Goal: Task Accomplishment & Management: Manage account settings

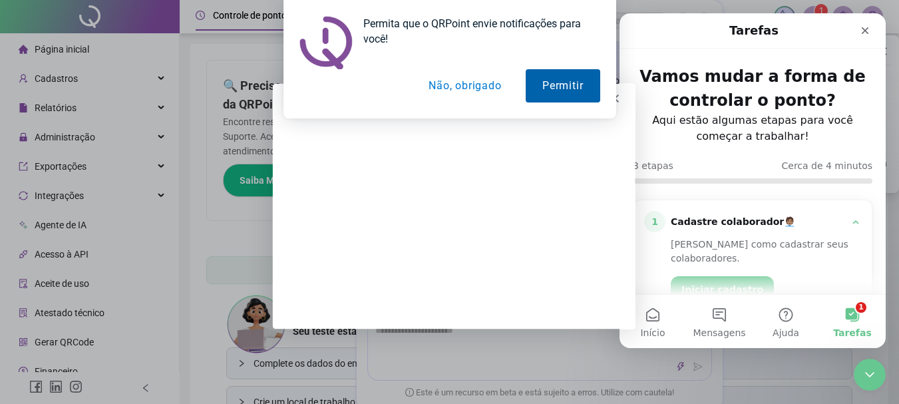
click at [542, 90] on button "Permitir" at bounding box center [563, 85] width 74 height 33
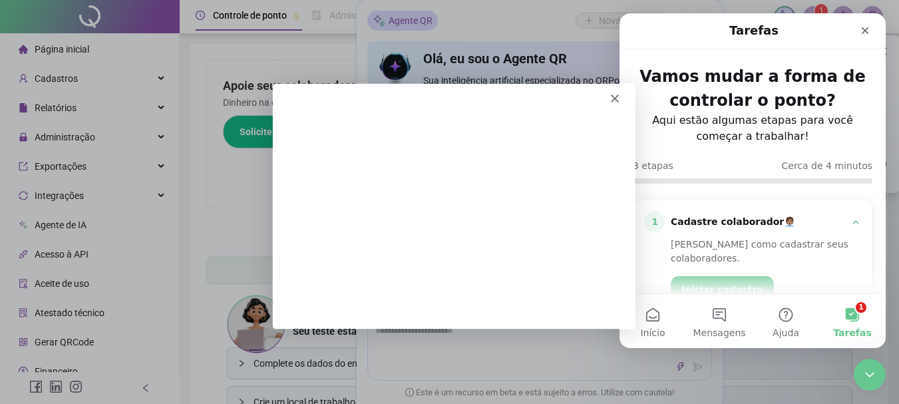
click at [607, 95] on div "Messenger da Intercom" at bounding box center [452, 92] width 362 height 19
click at [613, 97] on polygon "Fechar" at bounding box center [613, 97] width 8 height 8
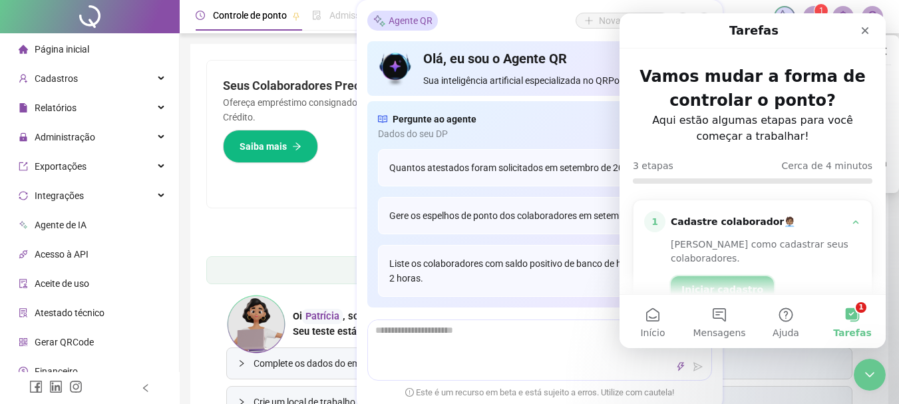
click at [701, 276] on button "Iniciar cadastro" at bounding box center [722, 289] width 103 height 27
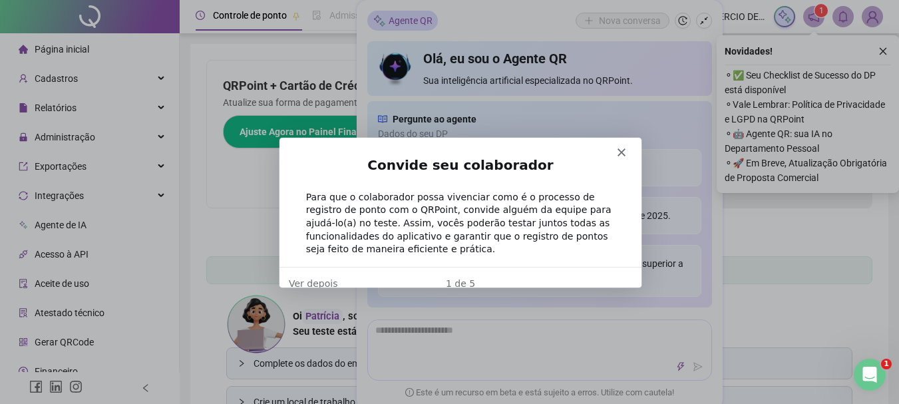
click at [618, 148] on icon "Fechar" at bounding box center [620, 151] width 8 height 8
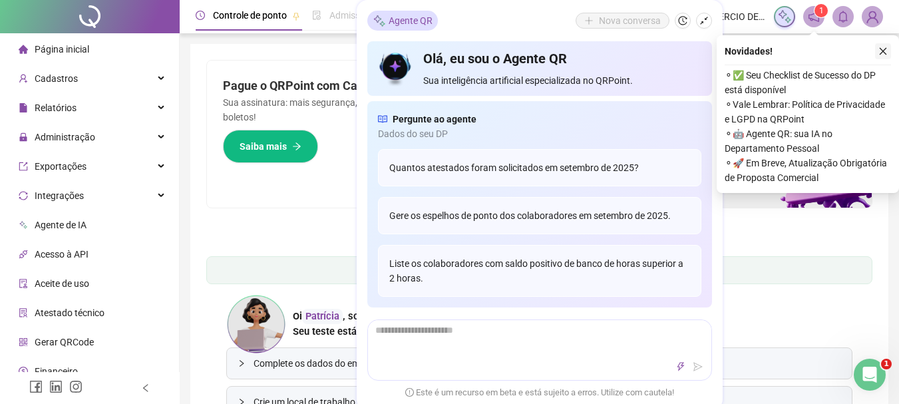
click at [878, 51] on icon "close" at bounding box center [882, 51] width 9 height 9
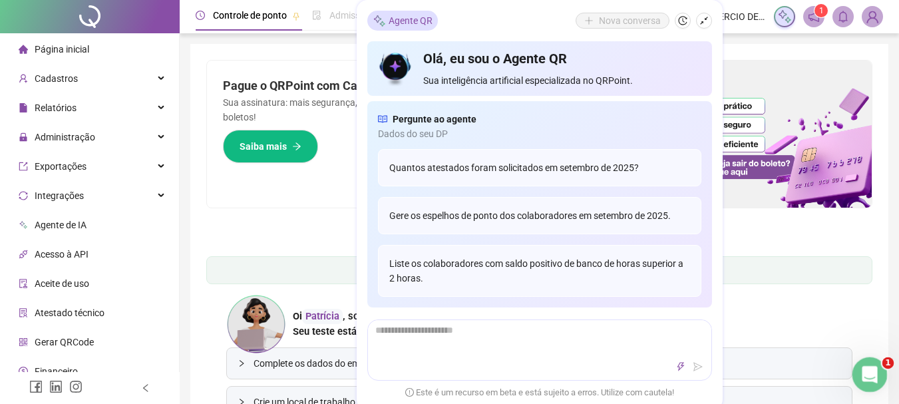
click at [868, 366] on icon "Abertura do Messenger da Intercom" at bounding box center [868, 373] width 22 height 22
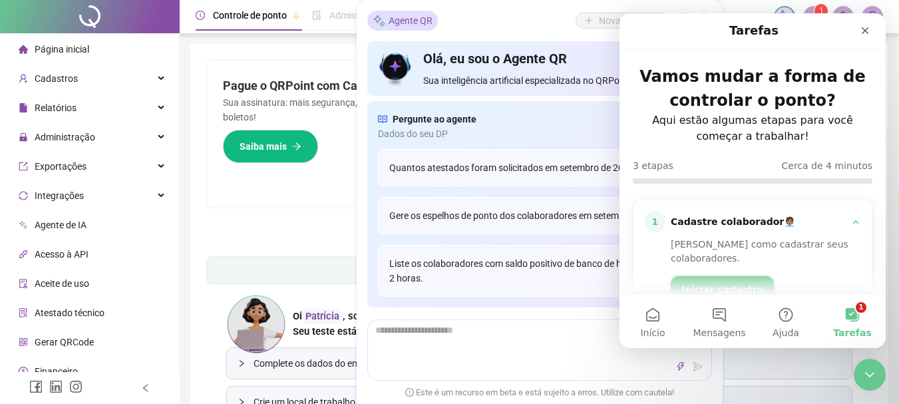
click at [743, 276] on button "Iniciar cadastro" at bounding box center [722, 289] width 103 height 27
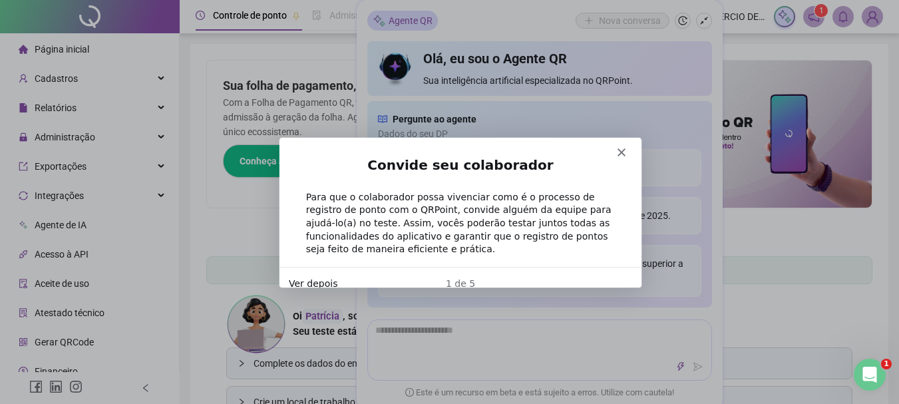
click at [313, 275] on button "Ver depois" at bounding box center [311, 282] width 49 height 14
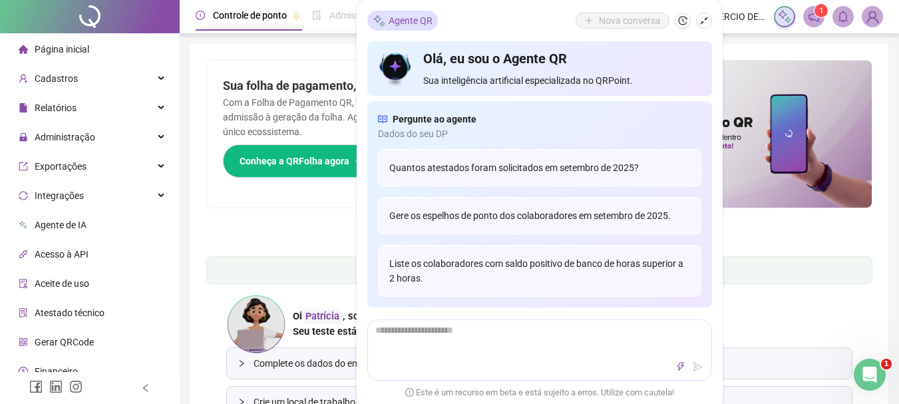
drag, startPoint x: 782, startPoint y: 259, endPoint x: 806, endPoint y: 327, distance: 71.1
click at [806, 327] on div "Pague o QRPoint com Cartão de Crédito Sua assinatura: mais segurança, prática e…" at bounding box center [539, 277] width 666 height 435
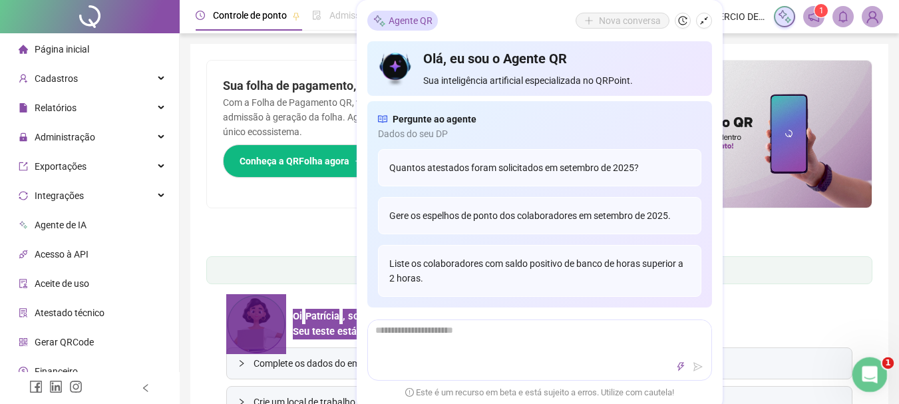
click at [857, 369] on div "Abertura do Messenger da Intercom" at bounding box center [868, 373] width 44 height 44
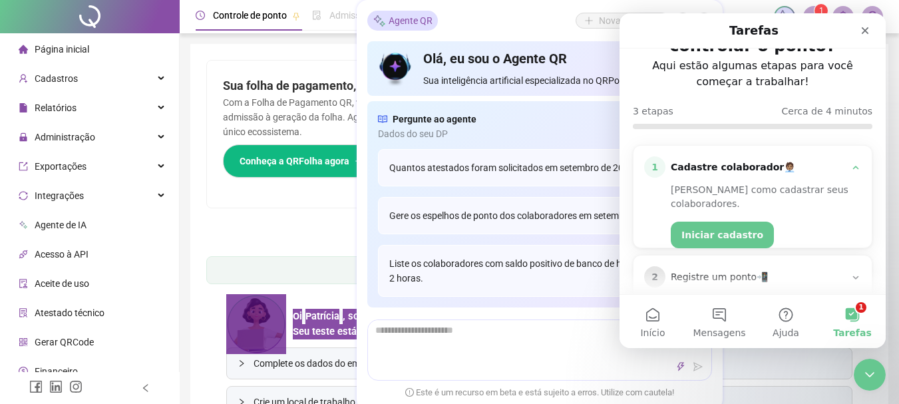
scroll to position [130, 0]
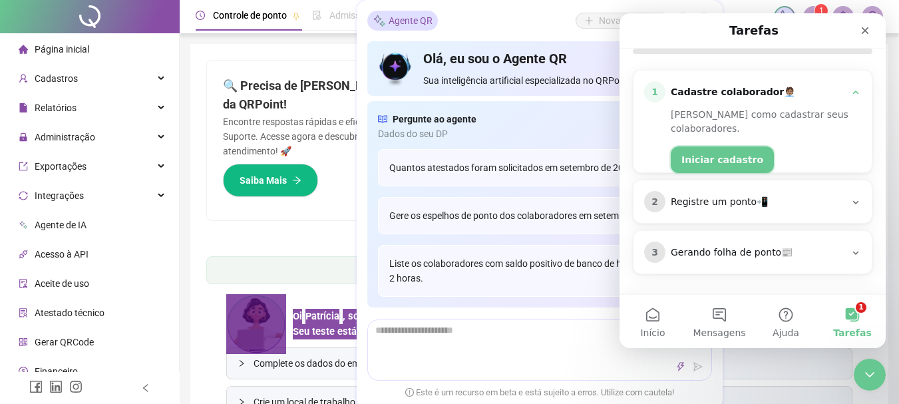
click at [712, 146] on button "Iniciar cadastro" at bounding box center [722, 159] width 103 height 27
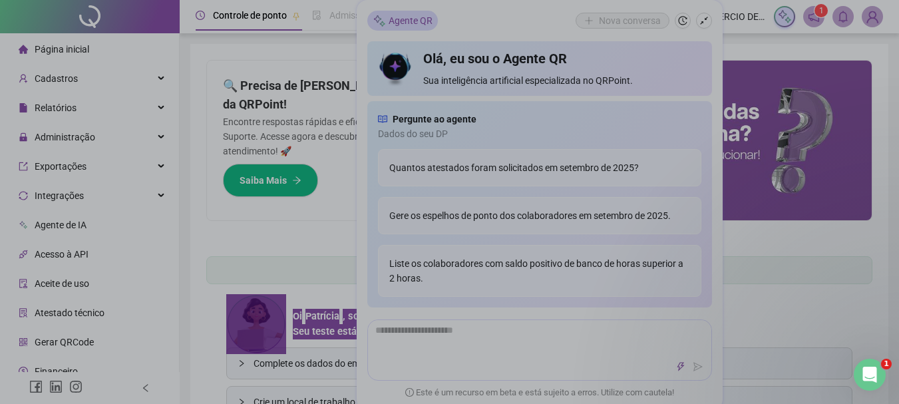
scroll to position [0, 0]
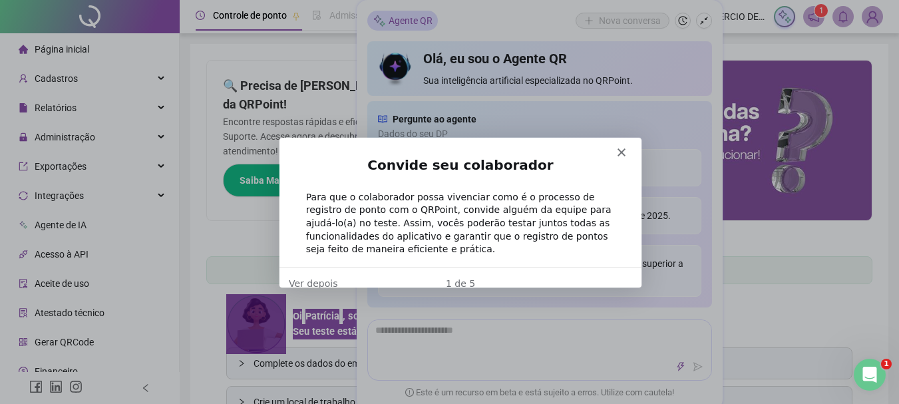
click at [462, 275] on div "1 de 5" at bounding box center [459, 282] width 362 height 14
click at [476, 275] on div "1 de 5" at bounding box center [459, 282] width 362 height 14
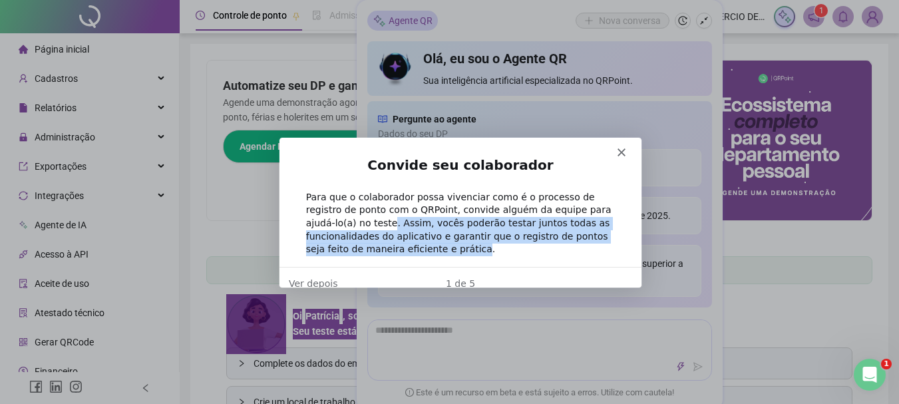
drag, startPoint x: 609, startPoint y: 208, endPoint x: 605, endPoint y: 246, distance: 38.2
click at [605, 246] on div "Convide seu colaborador Para que o colaborador possa vivenciar como é o process…" at bounding box center [459, 210] width 362 height 110
click at [487, 275] on div "1 de 5" at bounding box center [459, 282] width 362 height 14
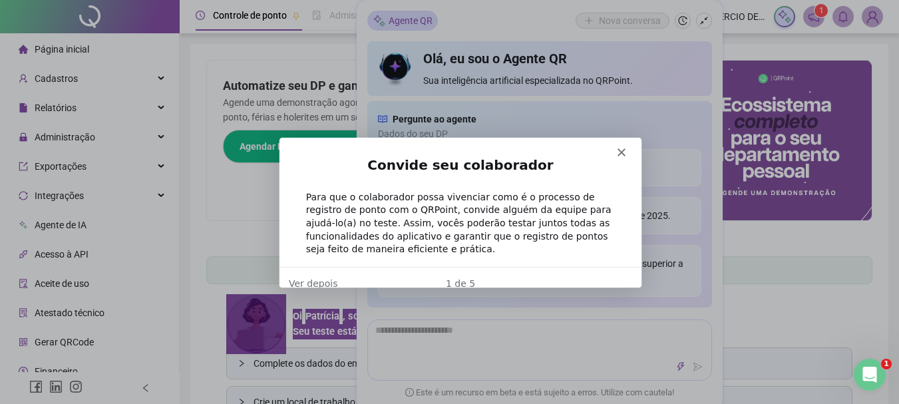
click at [619, 150] on polygon "Fechar" at bounding box center [620, 151] width 8 height 8
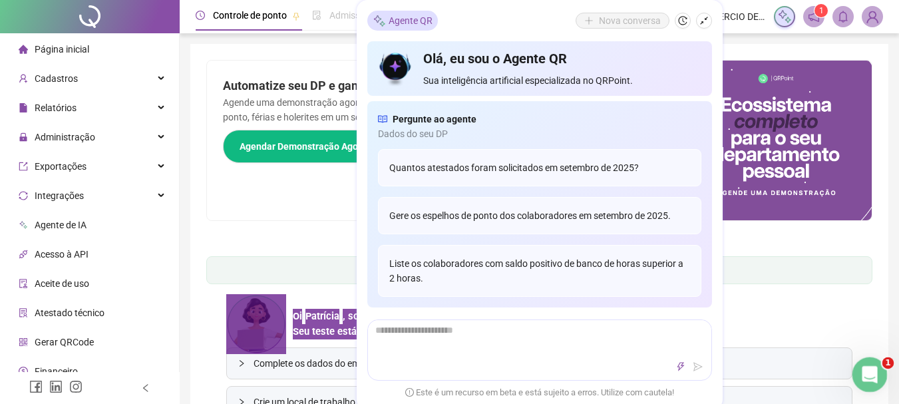
click at [869, 371] on icon "Abertura do Messenger da Intercom" at bounding box center [868, 373] width 22 height 22
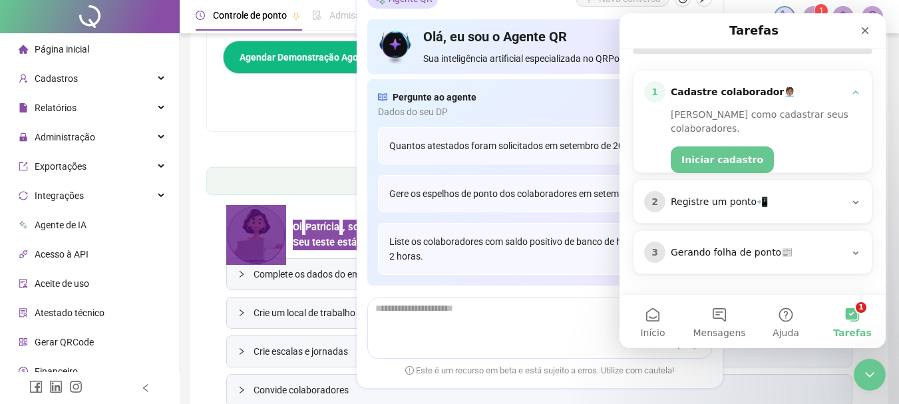
scroll to position [116, 0]
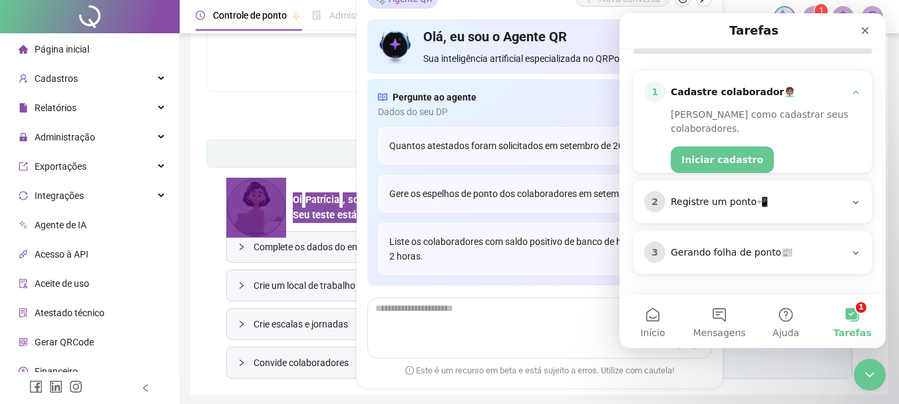
click at [717, 207] on div "Registre um ponto📲" at bounding box center [758, 202] width 174 height 13
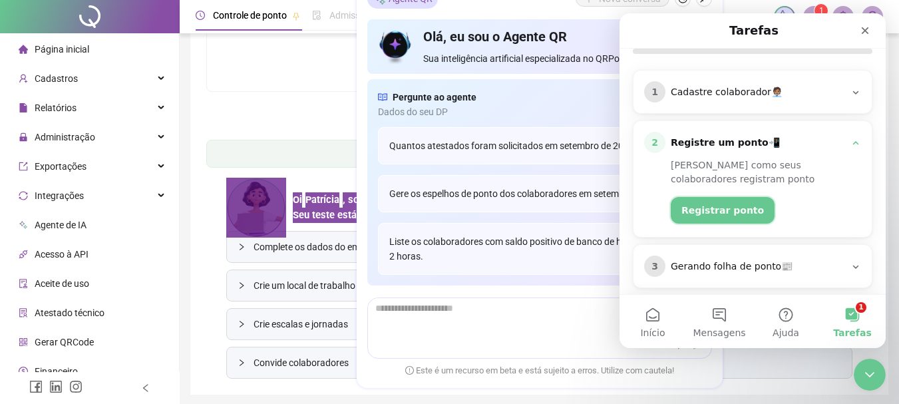
click at [722, 202] on button "Registrar ponto" at bounding box center [723, 210] width 104 height 27
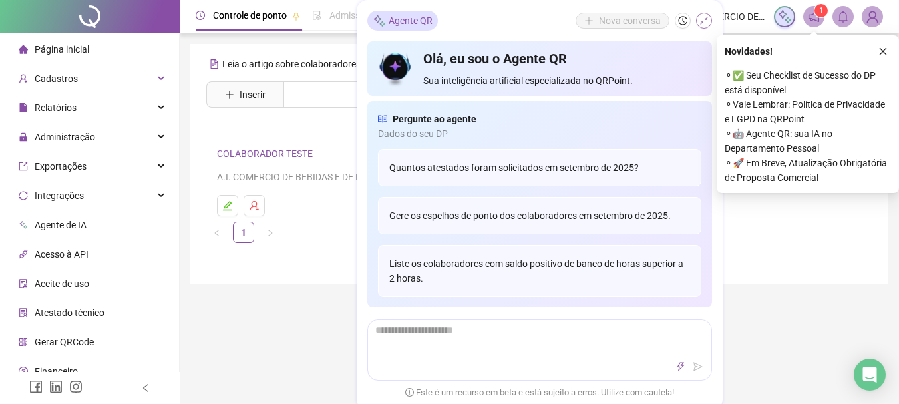
click at [704, 19] on icon "shrink" at bounding box center [703, 20] width 9 height 9
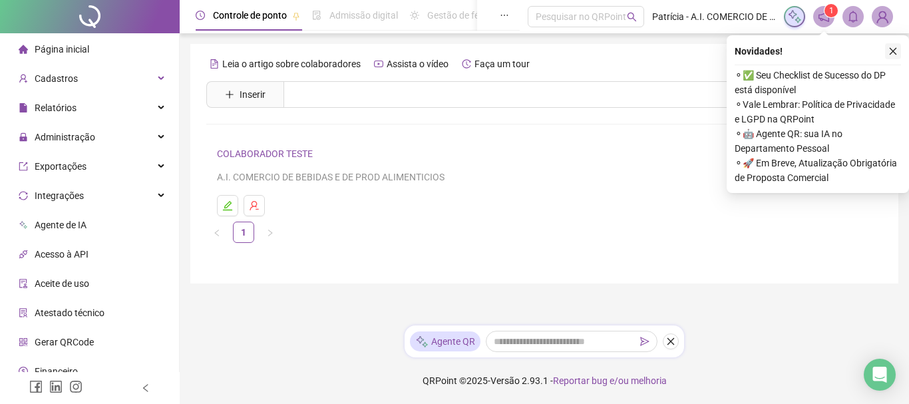
click at [890, 48] on icon "close" at bounding box center [892, 51] width 9 height 9
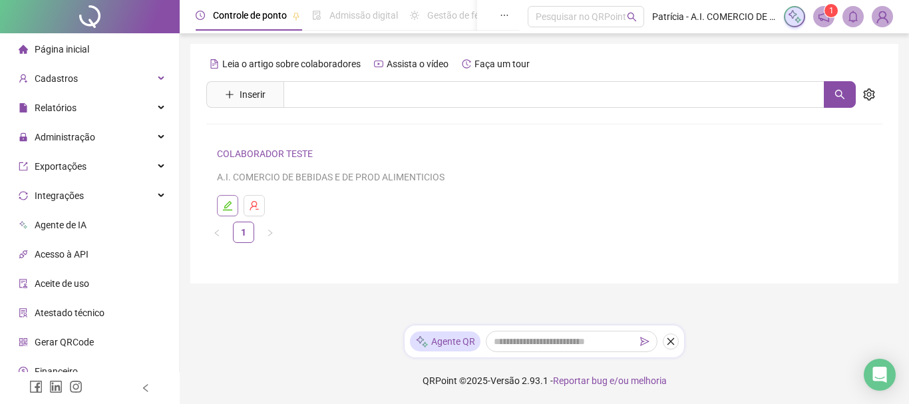
click at [232, 204] on icon "edit" at bounding box center [227, 205] width 11 height 11
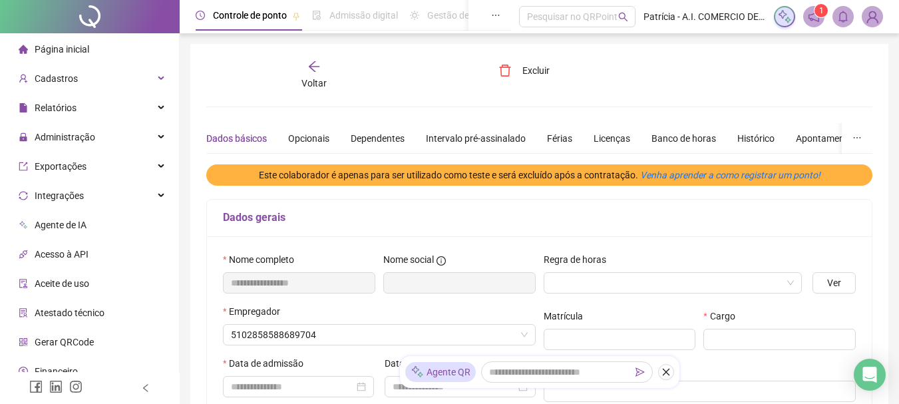
type input "**********"
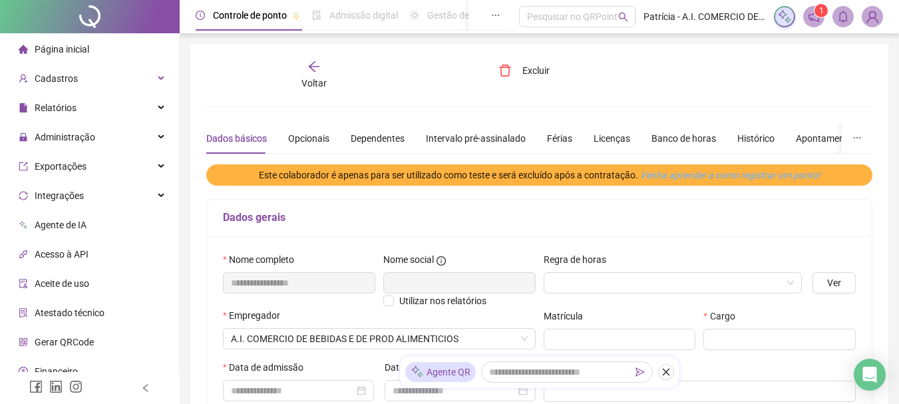
click at [0, 0] on slot "Venha aprender a como registrar um ponto!" at bounding box center [0, 0] width 0 height 0
click at [790, 284] on span at bounding box center [673, 283] width 243 height 20
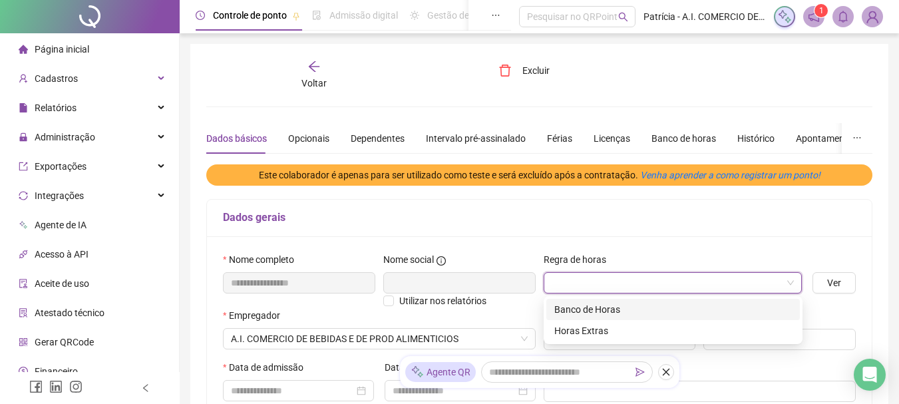
click at [790, 284] on span at bounding box center [673, 283] width 243 height 20
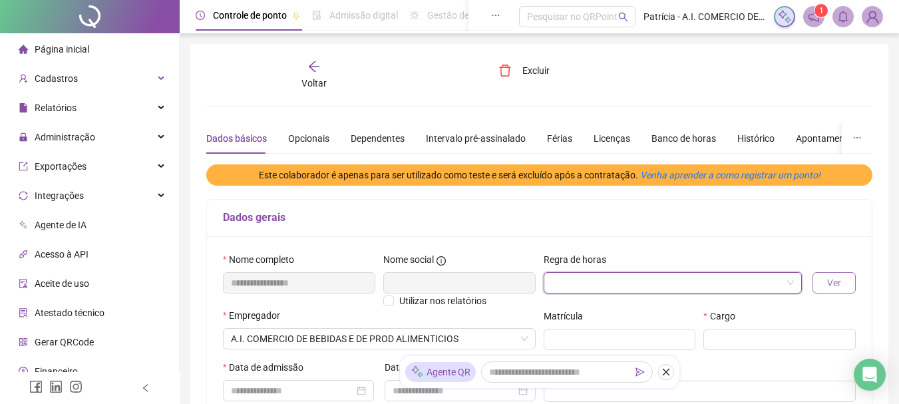
click at [829, 281] on span "Ver" at bounding box center [834, 282] width 14 height 15
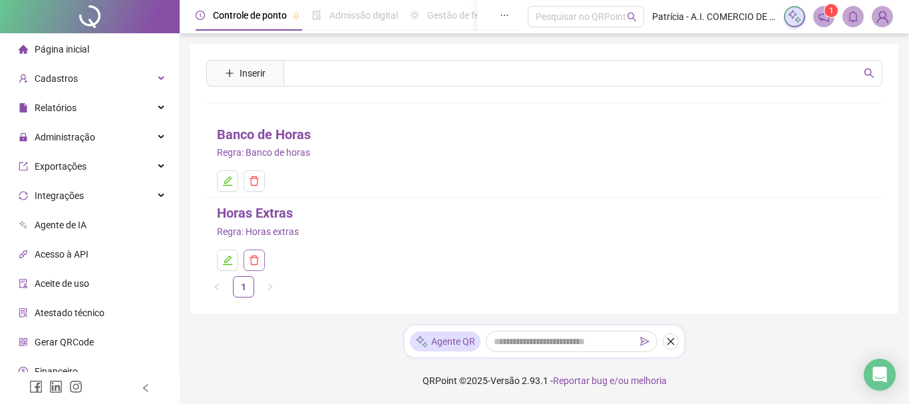
click at [252, 263] on icon "delete" at bounding box center [254, 260] width 11 height 11
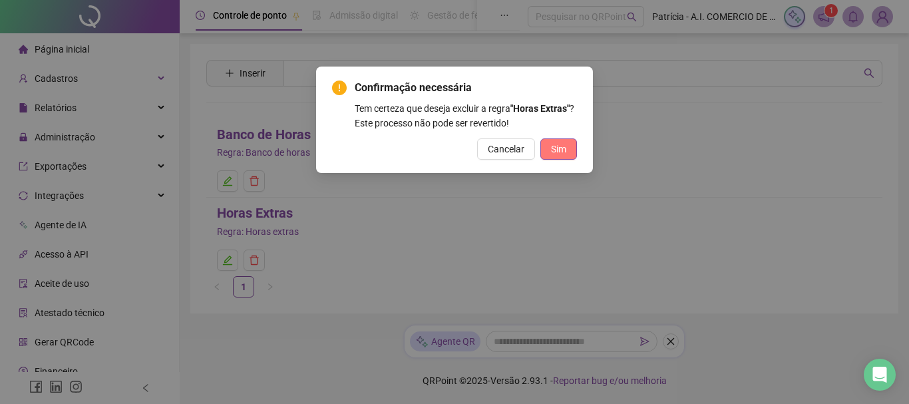
click at [559, 146] on span "Sim" at bounding box center [558, 149] width 15 height 15
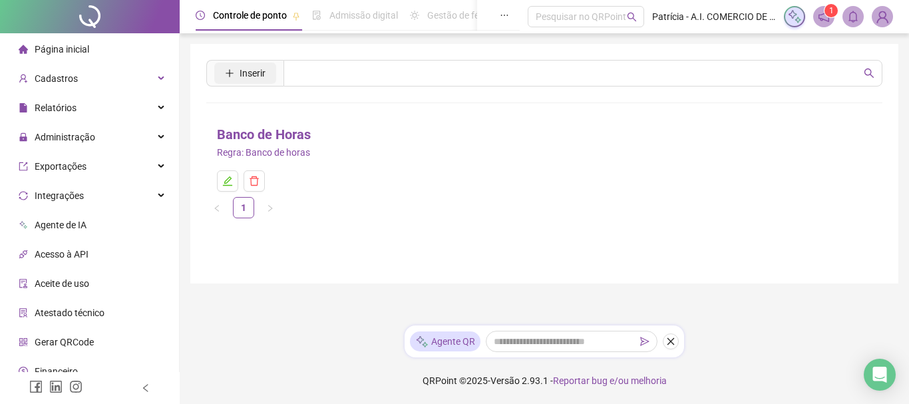
click at [249, 75] on span "Inserir" at bounding box center [253, 73] width 26 height 15
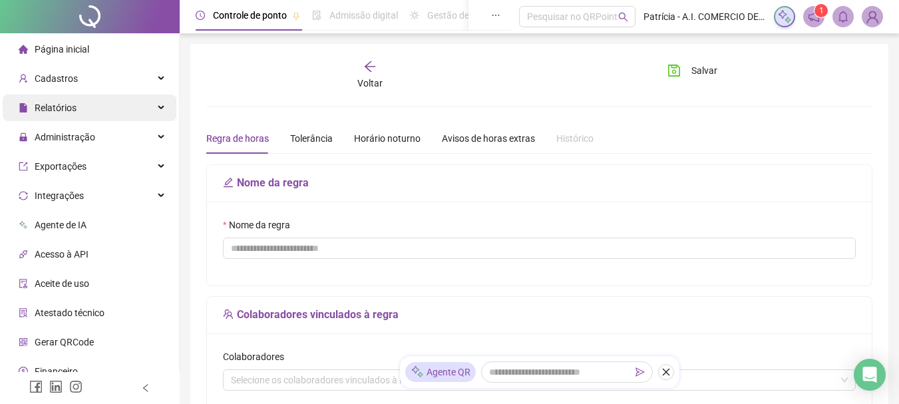
click at [50, 112] on span "Relatórios" at bounding box center [56, 107] width 42 height 11
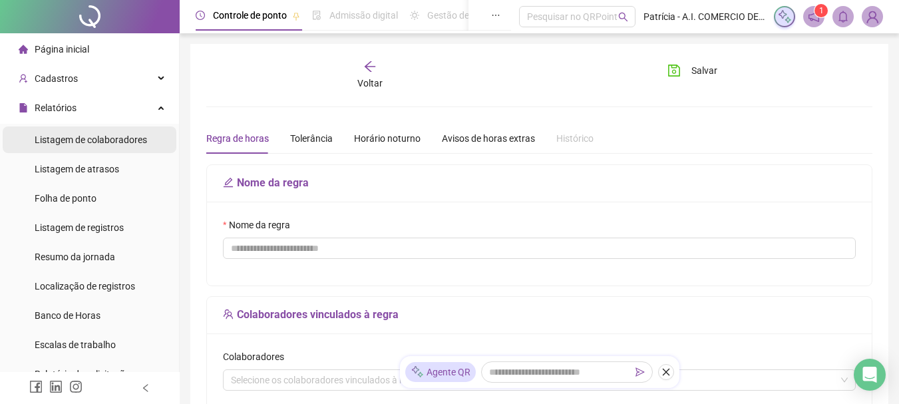
click at [53, 138] on span "Listagem de colaboradores" at bounding box center [91, 139] width 112 height 11
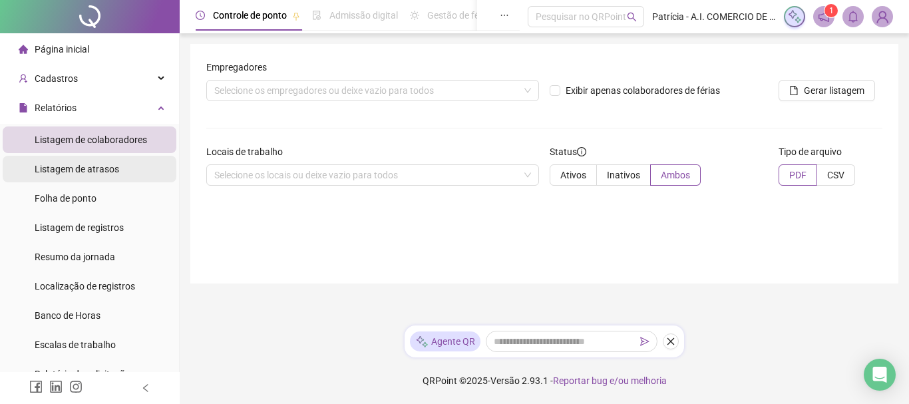
click at [54, 170] on span "Listagem de atrasos" at bounding box center [77, 169] width 84 height 11
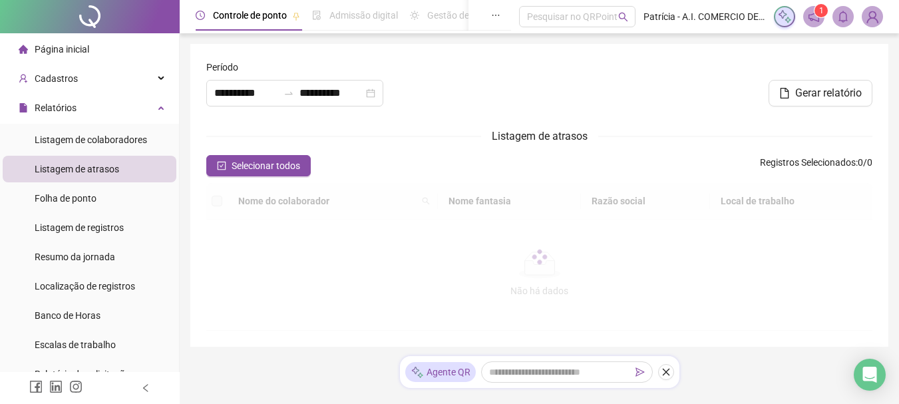
type input "**********"
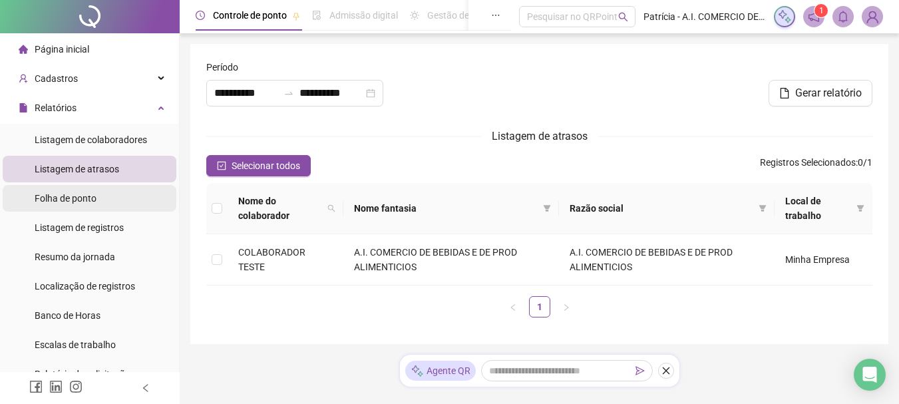
click at [53, 198] on span "Folha de ponto" at bounding box center [66, 198] width 62 height 11
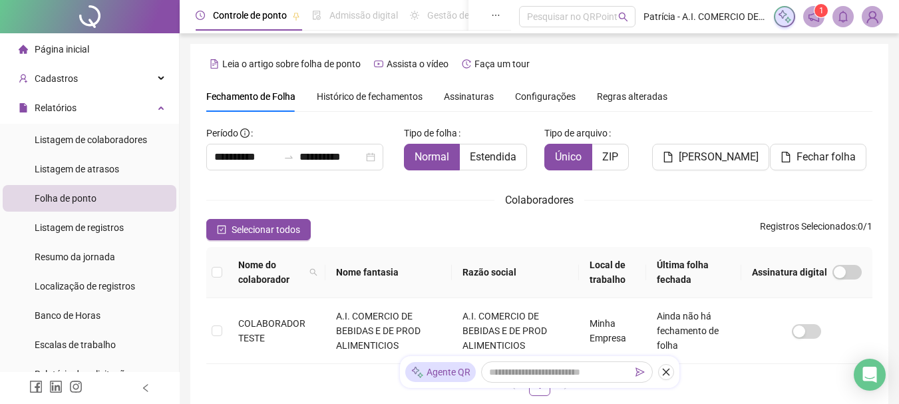
scroll to position [71, 0]
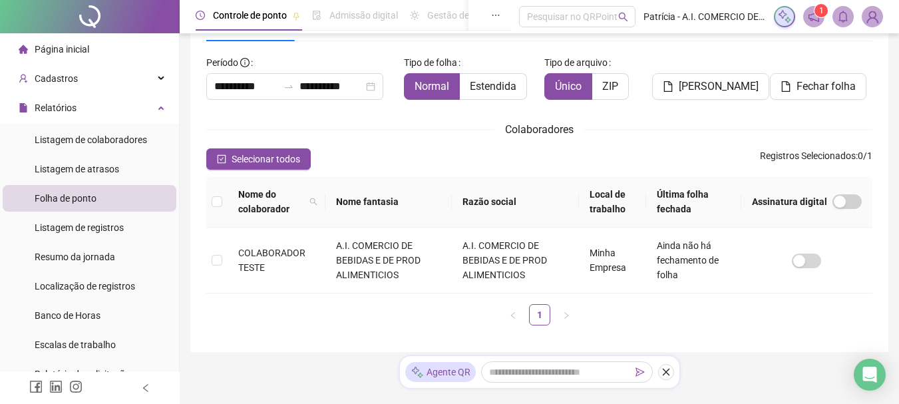
type input "**********"
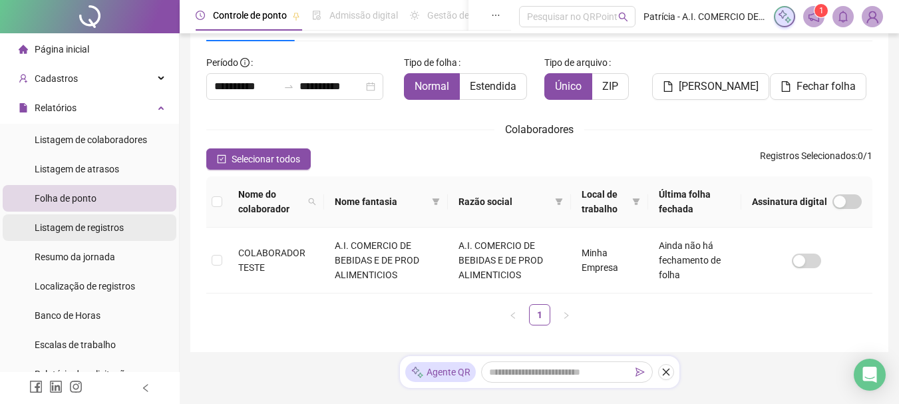
click at [53, 224] on span "Listagem de registros" at bounding box center [79, 227] width 89 height 11
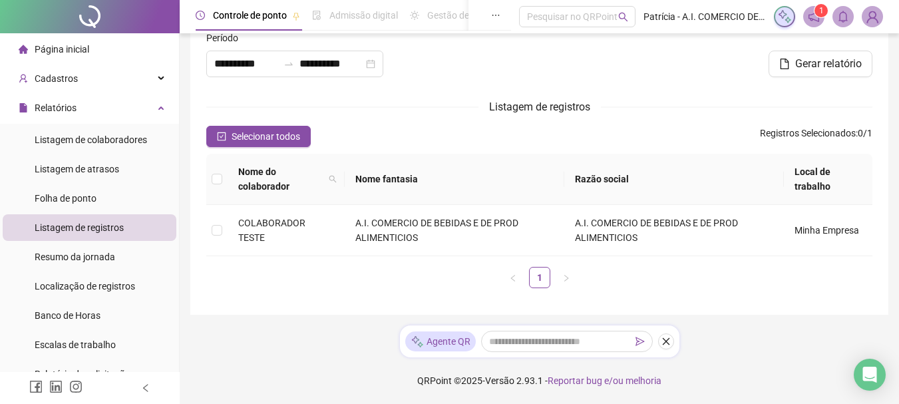
type input "**********"
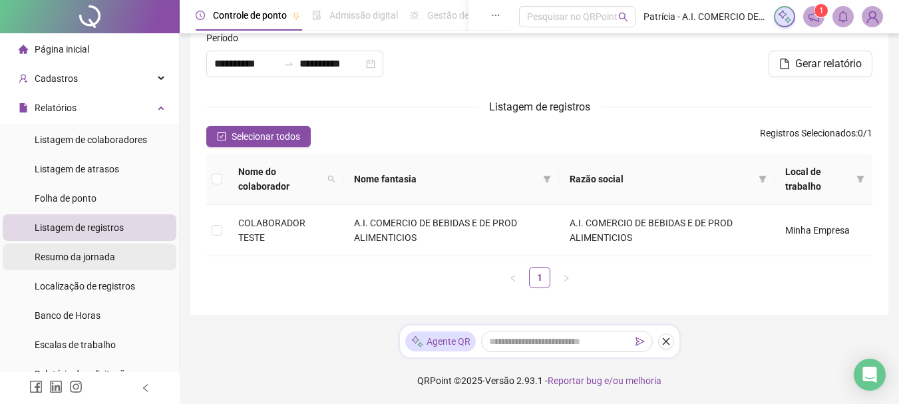
click at [54, 254] on span "Resumo da jornada" at bounding box center [75, 256] width 81 height 11
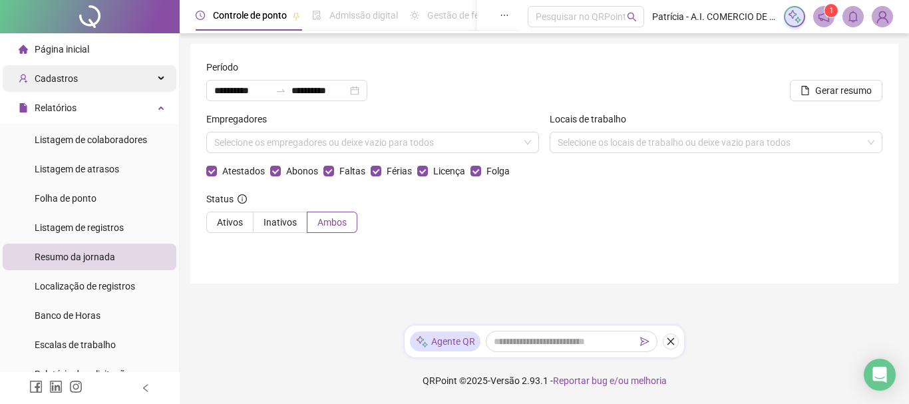
click at [75, 77] on span "Cadastros" at bounding box center [56, 78] width 43 height 11
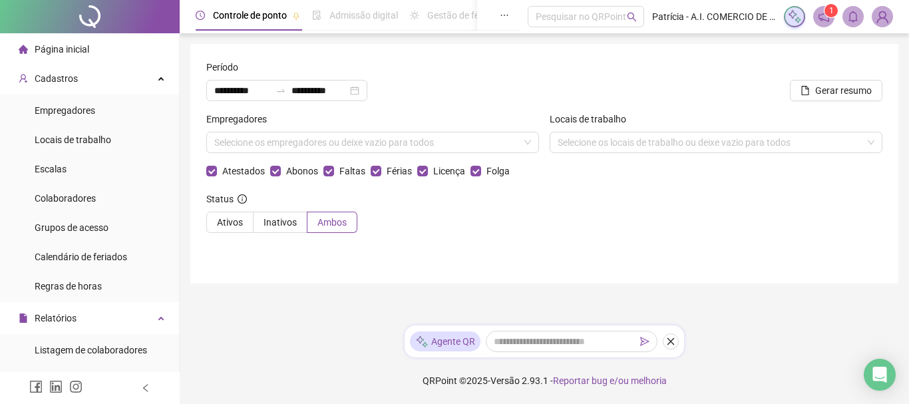
click at [60, 51] on span "Página inicial" at bounding box center [62, 49] width 55 height 11
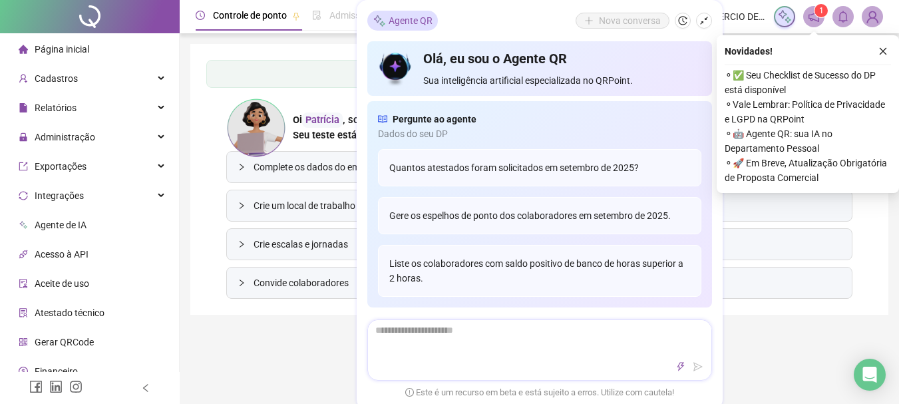
type textarea "*"
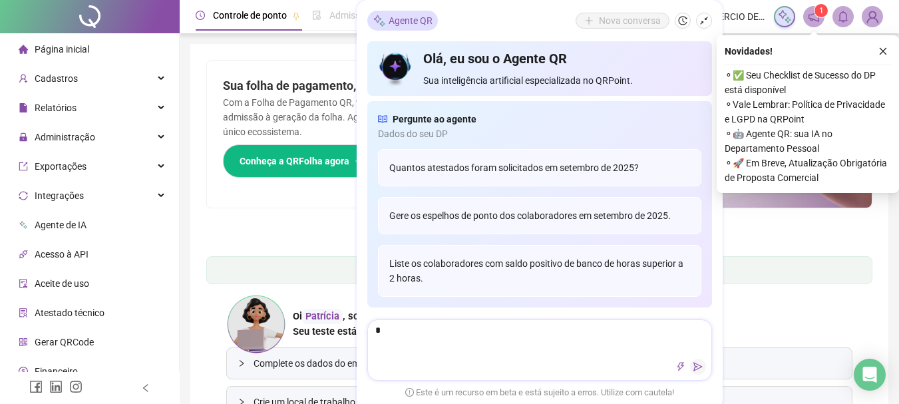
type textarea "*"
click at [698, 363] on icon "send" at bounding box center [697, 366] width 9 height 9
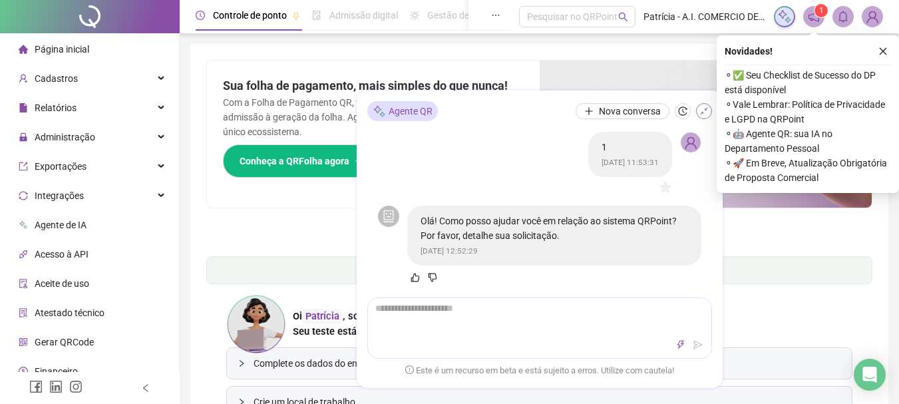
click at [707, 109] on icon "shrink" at bounding box center [703, 110] width 9 height 9
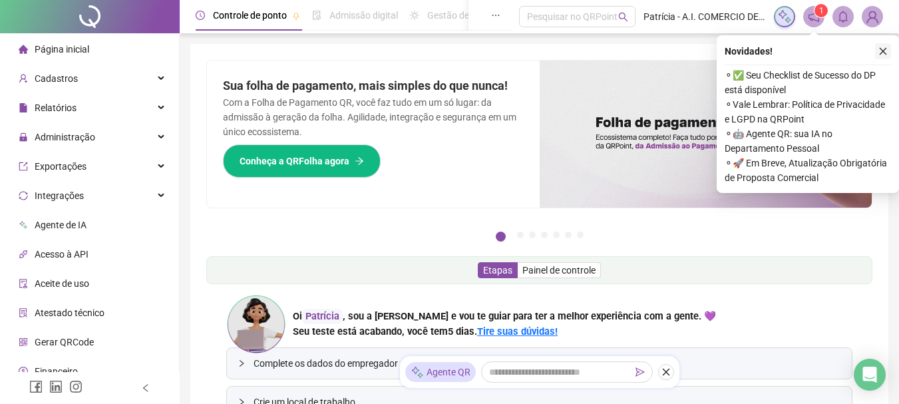
click at [882, 49] on icon "close" at bounding box center [882, 51] width 9 height 9
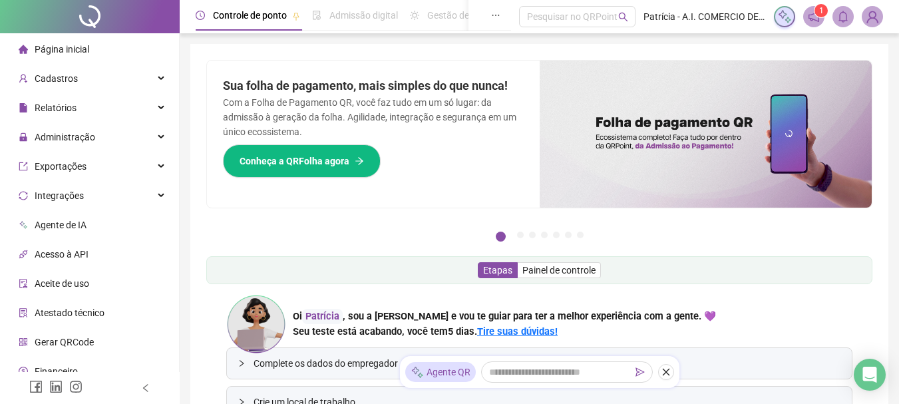
click at [882, 49] on div "Pague o QRPoint com Cartão de Crédito Sua assinatura: mais segurança, prática e…" at bounding box center [539, 277] width 698 height 467
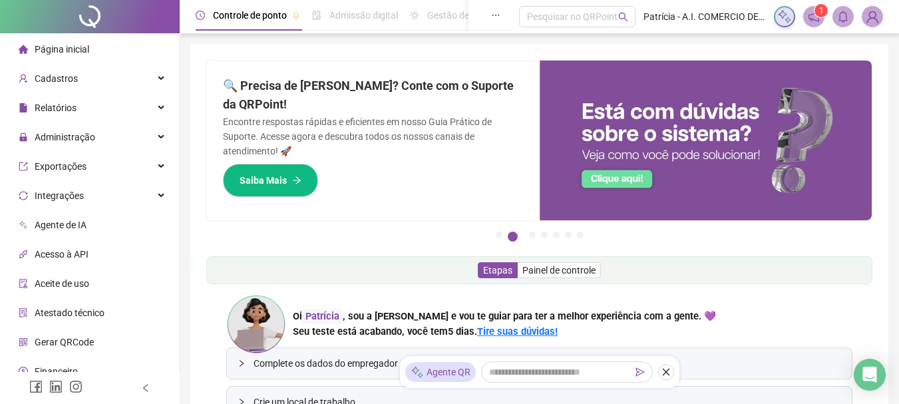
click at [814, 13] on sup "1" at bounding box center [820, 10] width 13 height 13
click at [821, 1] on header "Controle de ponto Admissão digital Gestão de férias Painel do DP Folha de pagam…" at bounding box center [539, 16] width 719 height 33
click at [816, 18] on icon "notification" at bounding box center [814, 17] width 12 height 12
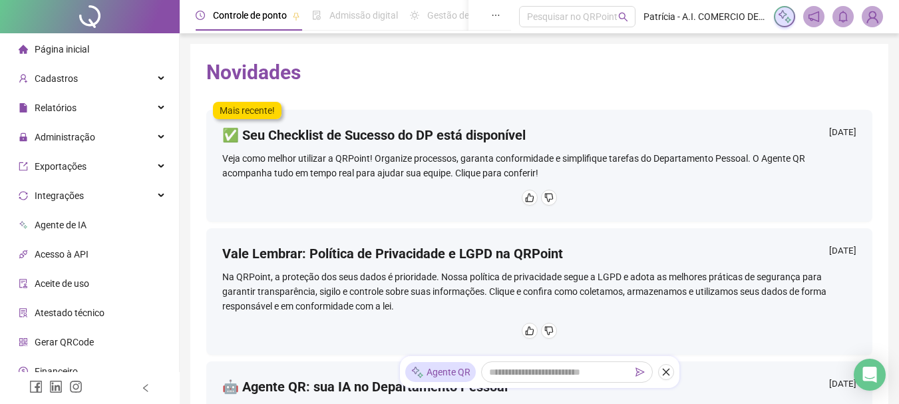
click at [804, 171] on div "Veja como melhor utilizar a QRPoint! Organize processos, garanta conformidade e…" at bounding box center [539, 165] width 634 height 29
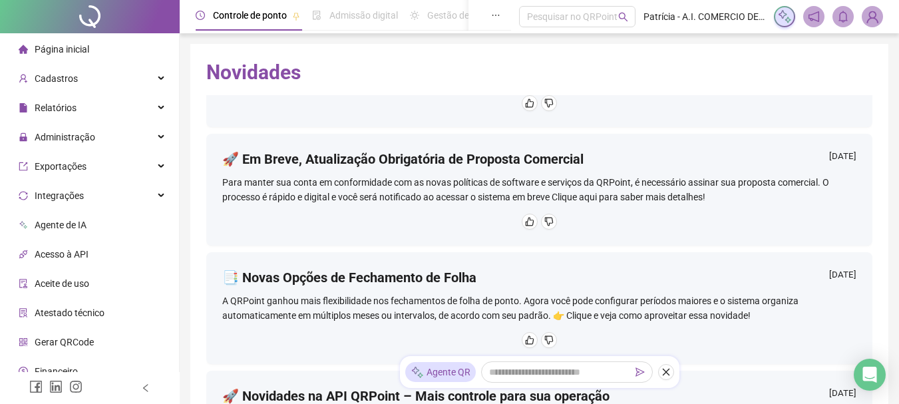
scroll to position [363, 0]
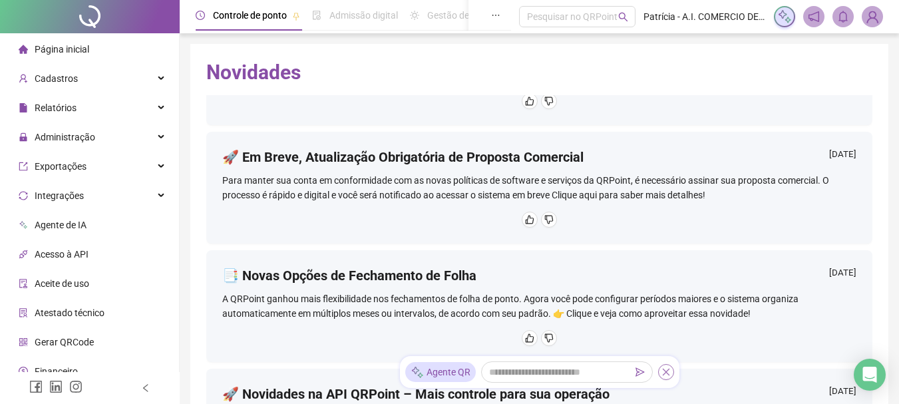
click at [667, 377] on button "button" at bounding box center [666, 372] width 16 height 16
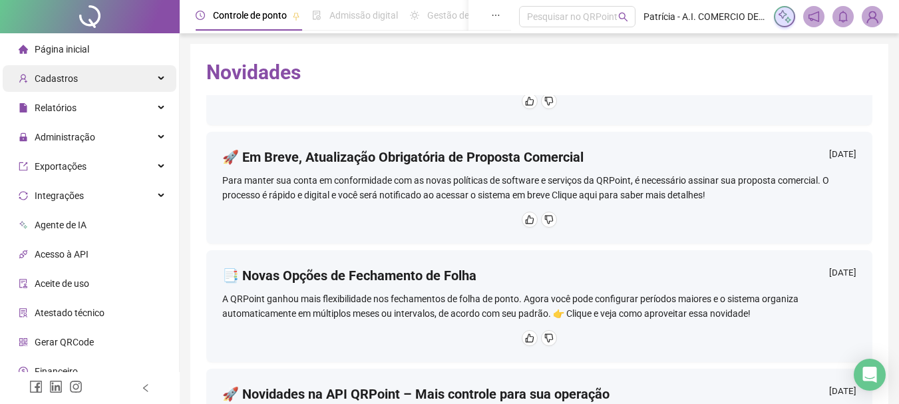
click at [58, 76] on span "Cadastros" at bounding box center [56, 78] width 43 height 11
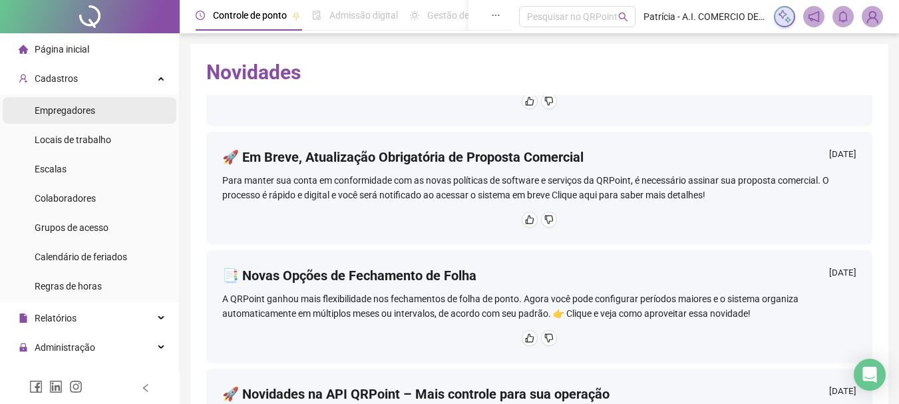
click at [77, 106] on span "Empregadores" at bounding box center [65, 110] width 61 height 11
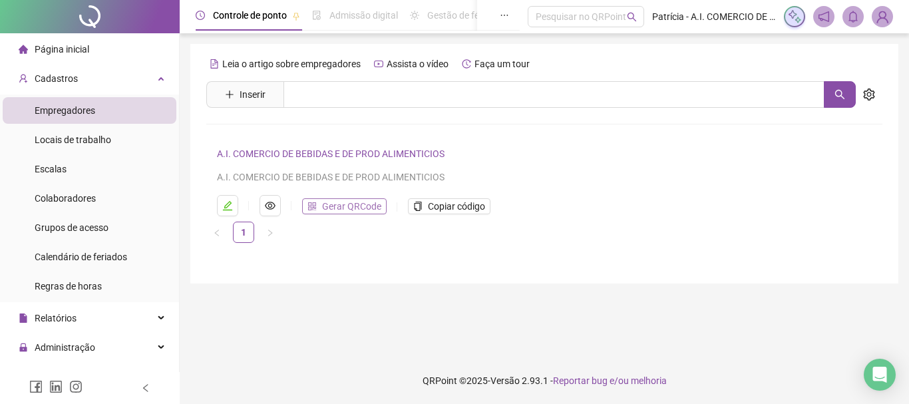
click at [373, 205] on span "Gerar QRCode" at bounding box center [351, 206] width 59 height 15
click at [246, 229] on link "1" at bounding box center [244, 232] width 20 height 20
click at [71, 198] on span "Colaboradores" at bounding box center [65, 198] width 61 height 11
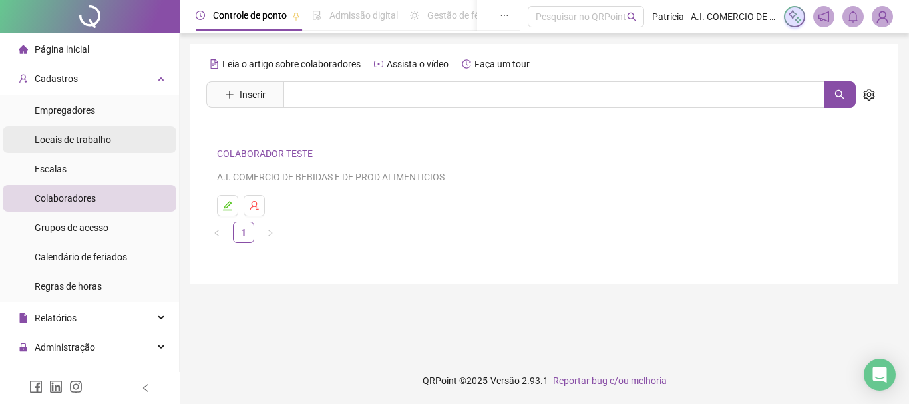
click at [91, 139] on span "Locais de trabalho" at bounding box center [73, 139] width 77 height 11
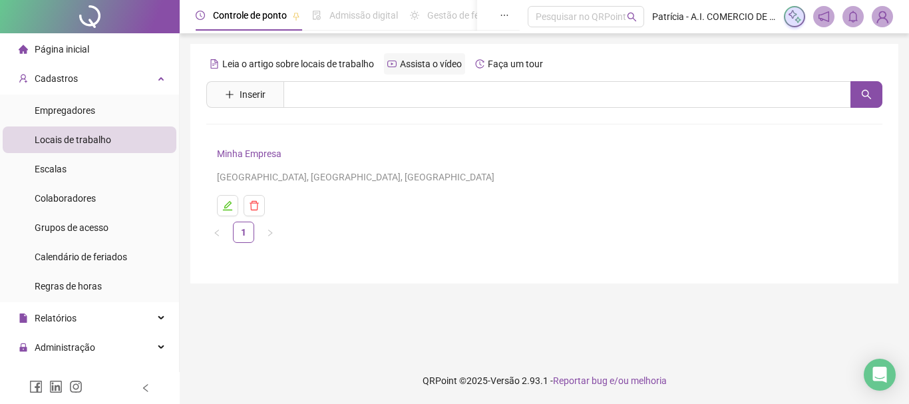
click at [422, 61] on span "Assista o vídeo" at bounding box center [431, 64] width 62 height 11
click at [74, 172] on li "Escalas" at bounding box center [90, 169] width 174 height 27
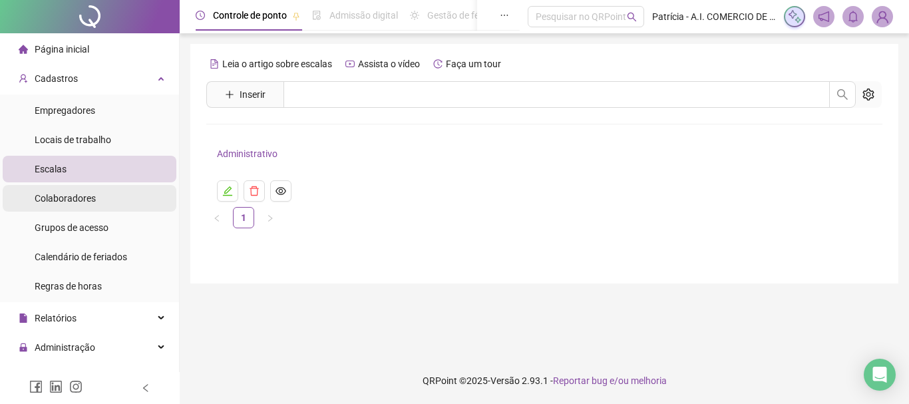
click at [90, 188] on div "Colaboradores" at bounding box center [65, 198] width 61 height 27
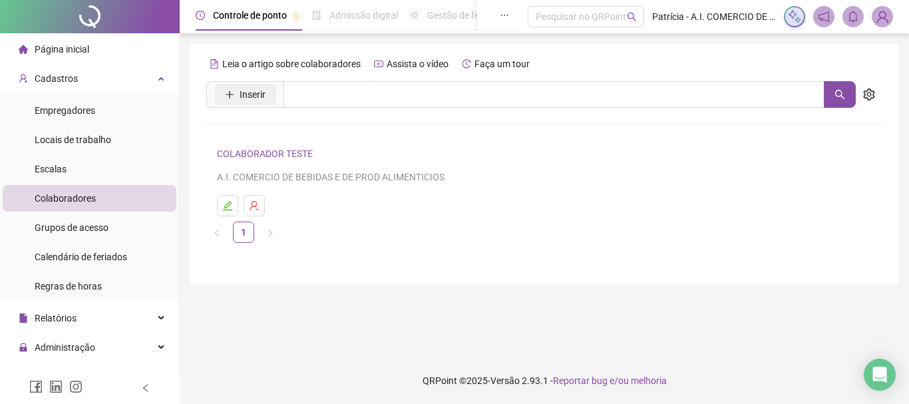
click at [238, 90] on button "Inserir" at bounding box center [245, 94] width 62 height 21
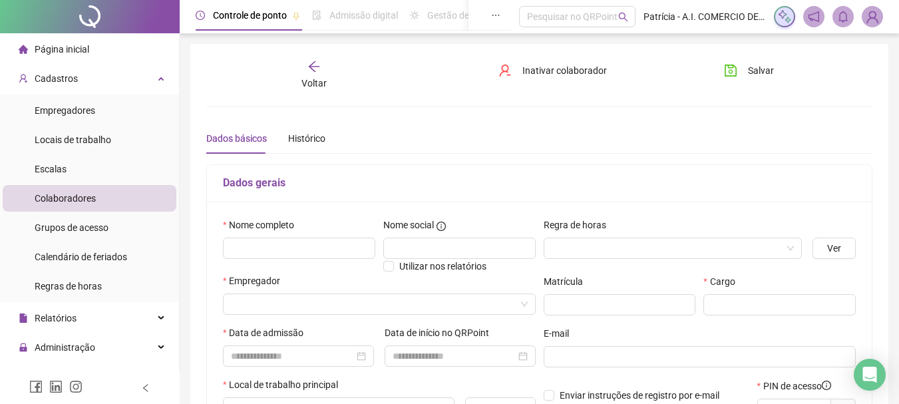
type input "*****"
click at [84, 311] on div "Relatórios" at bounding box center [90, 318] width 174 height 27
